Goal: Navigation & Orientation: Find specific page/section

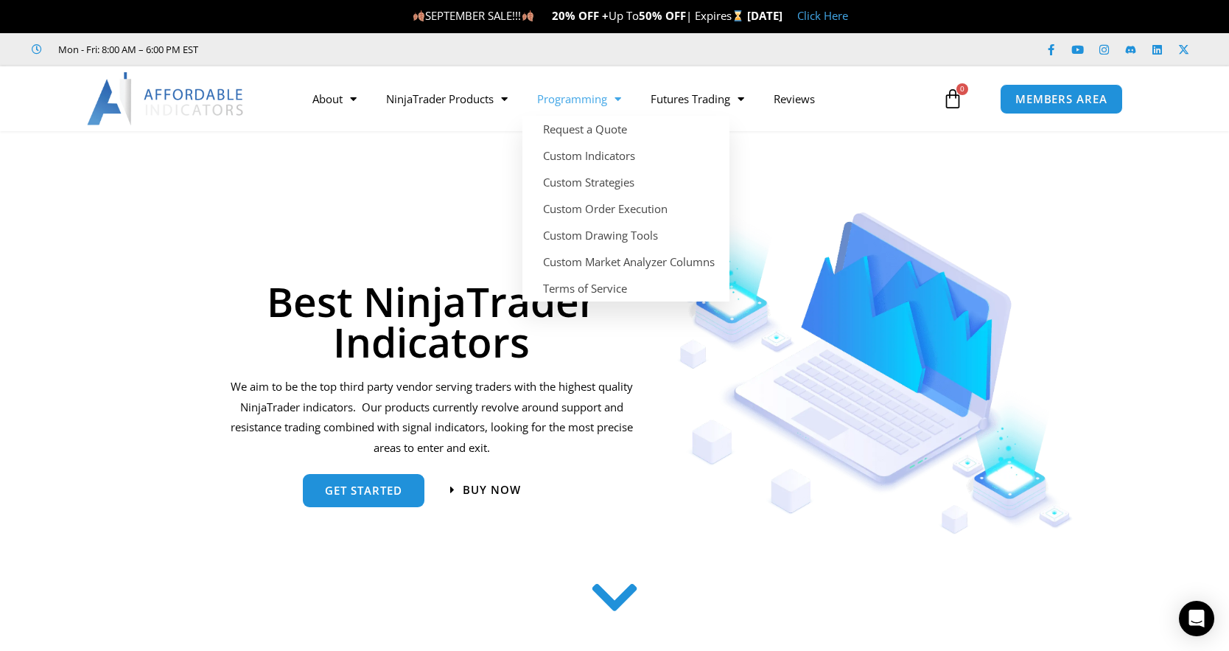
click at [598, 102] on link "Programming" at bounding box center [578, 99] width 113 height 34
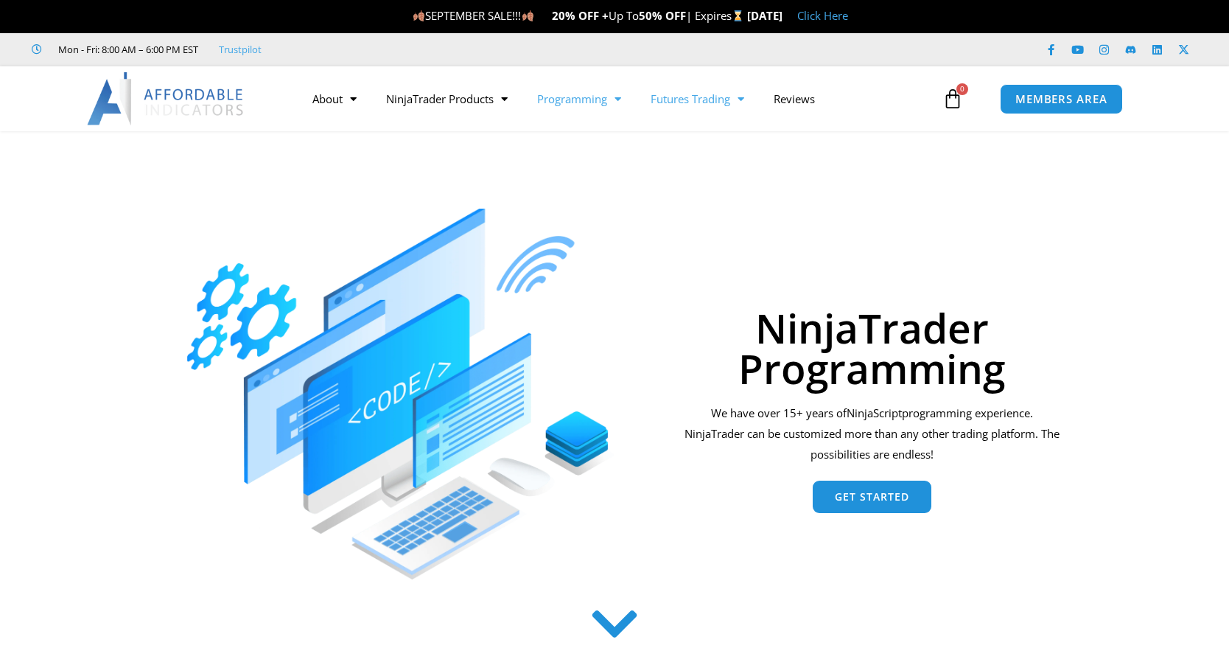
click at [664, 101] on link "Futures Trading" at bounding box center [697, 99] width 123 height 34
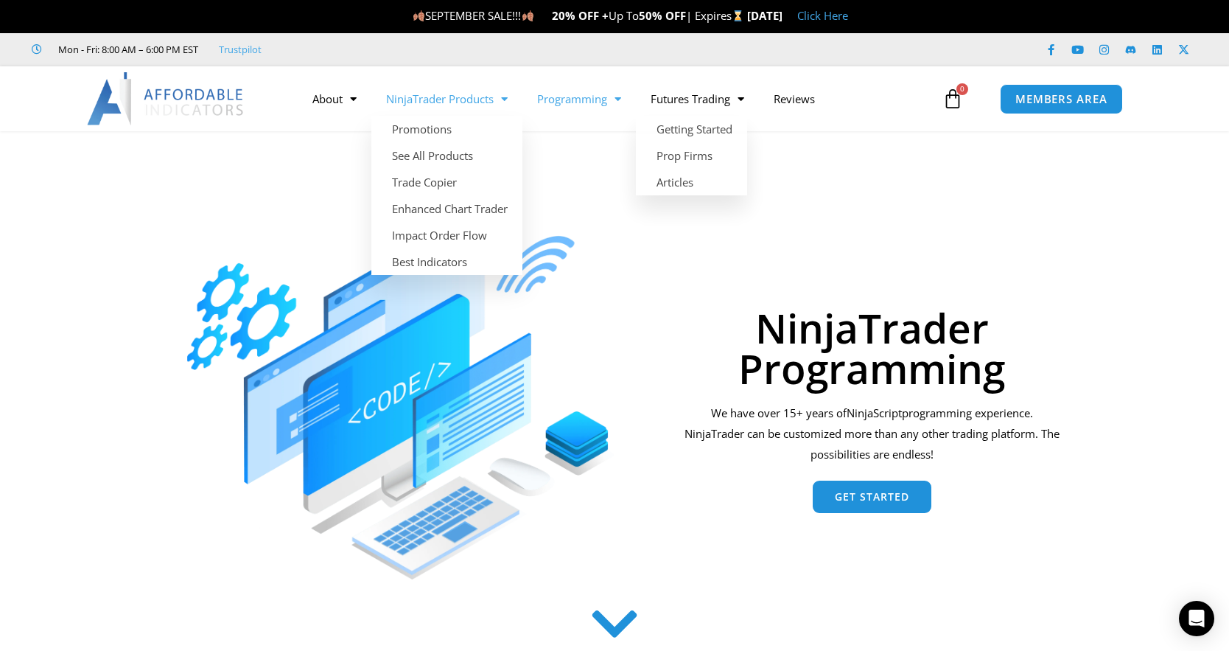
click at [458, 99] on link "NinjaTrader Products" at bounding box center [446, 99] width 151 height 34
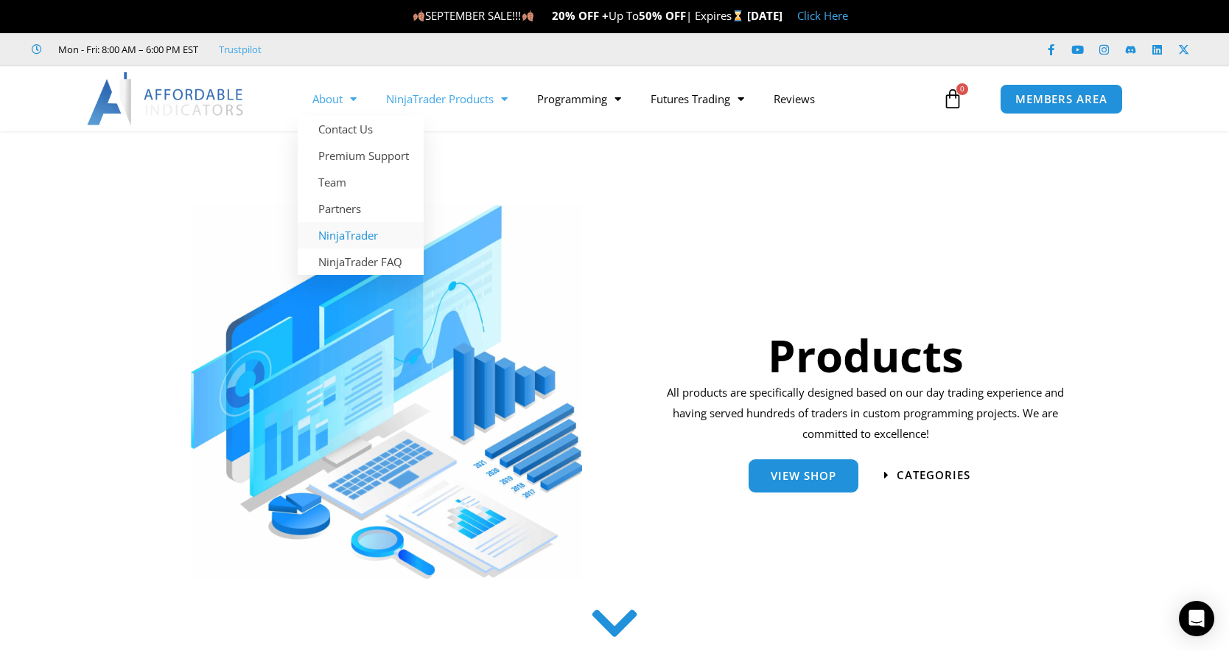
click at [324, 236] on link "NinjaTrader" at bounding box center [361, 235] width 126 height 27
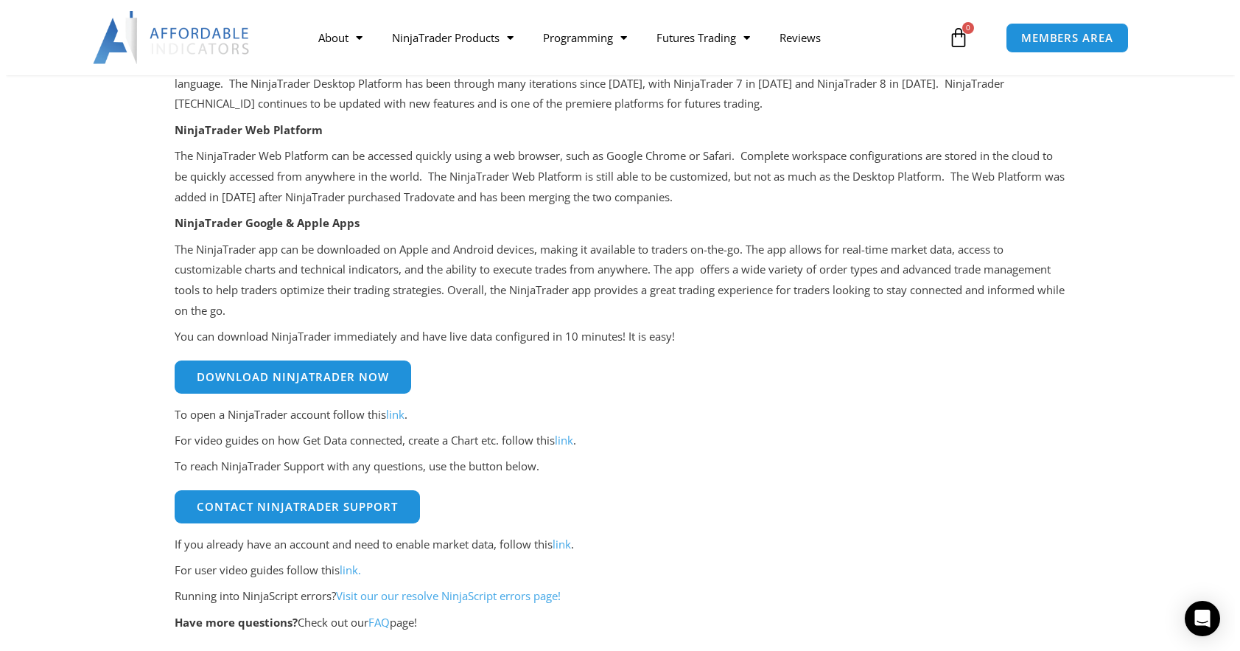
scroll to position [295, 0]
